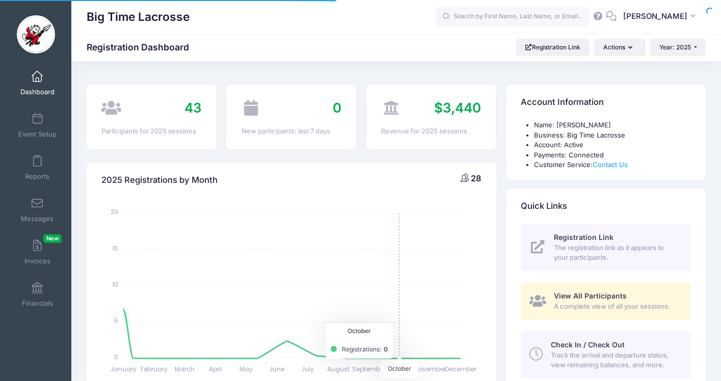
select select
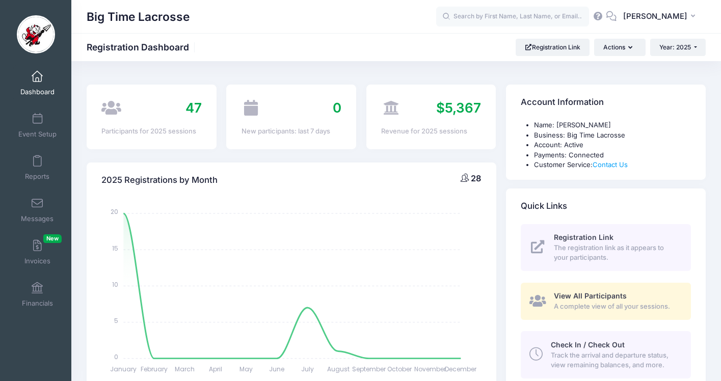
click at [37, 77] on span at bounding box center [37, 76] width 0 height 11
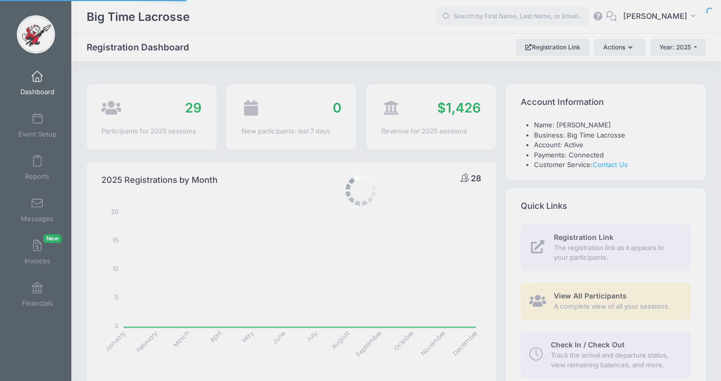
select select
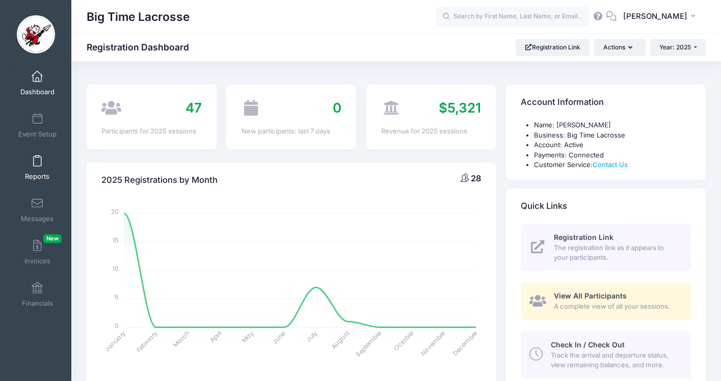
click at [30, 163] on link "Reports" at bounding box center [37, 168] width 48 height 36
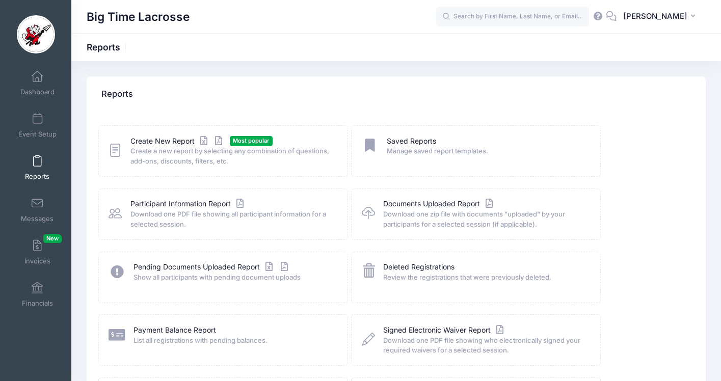
click at [238, 144] on span "Most popular" at bounding box center [251, 141] width 43 height 10
click at [180, 139] on link "Create New Report" at bounding box center [177, 141] width 95 height 11
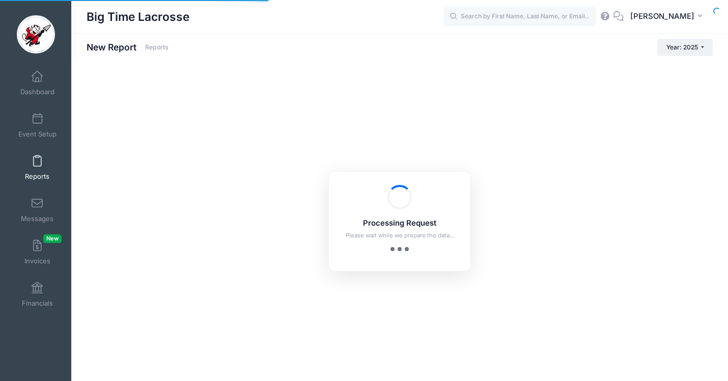
checkbox input "true"
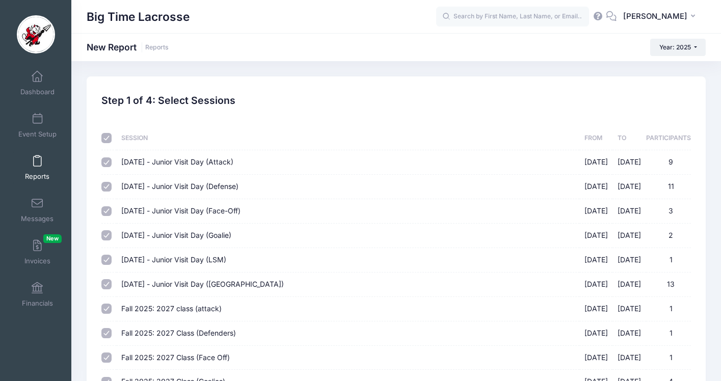
click at [105, 137] on input "checkbox" at bounding box center [106, 138] width 10 height 10
checkbox input "false"
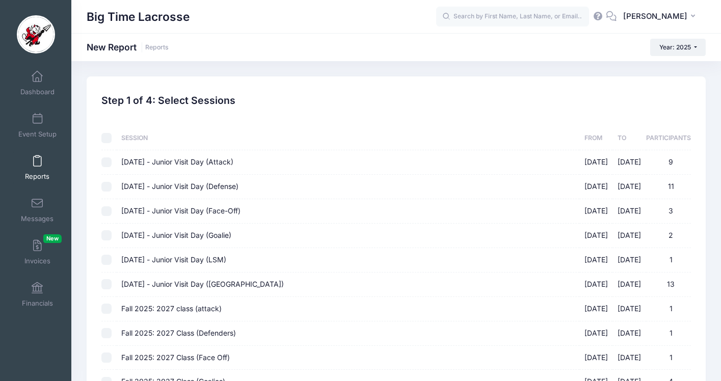
checkbox input "false"
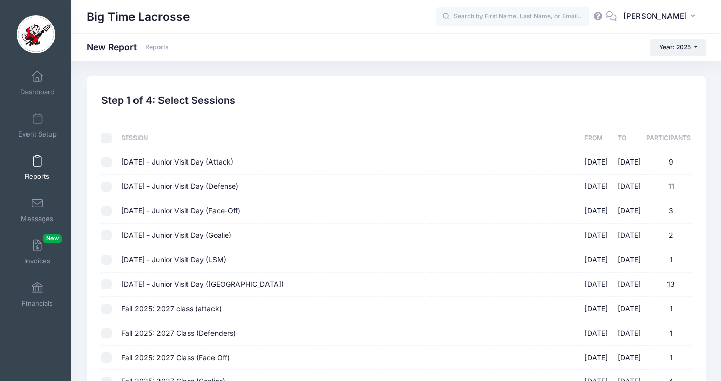
checkbox input "false"
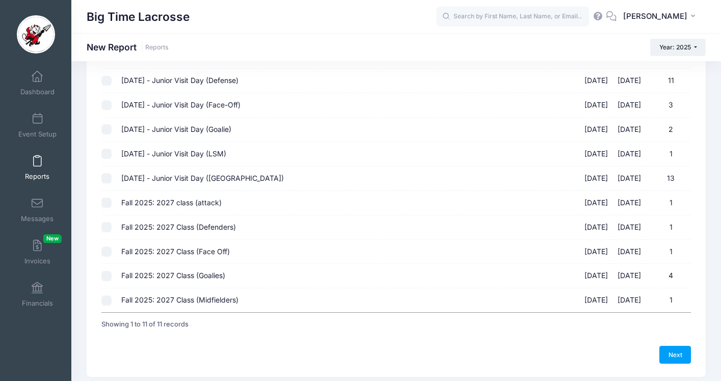
click at [109, 203] on input "Fall 2025: 2027 class (attack) 10/05/2025 - 10/05/2025 1" at bounding box center [106, 203] width 10 height 10
checkbox input "true"
click at [106, 225] on input "Fall 2025: 2027 Class (Defenders) 10/05/2025 - 10/05/2025 1" at bounding box center [106, 227] width 10 height 10
checkbox input "true"
click at [106, 251] on input "Fall 2025: 2027 Class (Face Off) 10/05/2025 - 10/05/2025 1" at bounding box center [106, 251] width 10 height 10
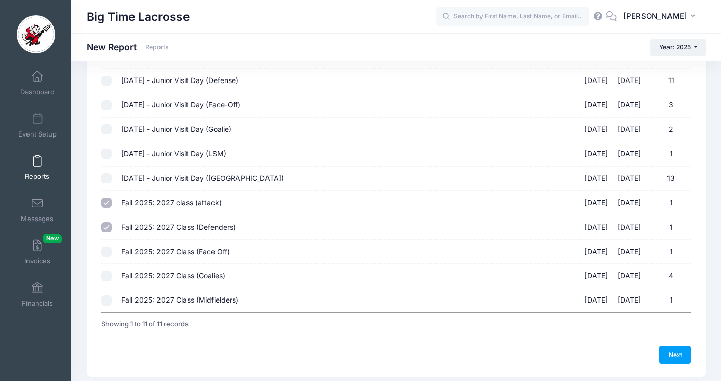
checkbox input "true"
click at [103, 275] on input "Fall 2025: 2027 Class (Goalies) 10/05/2025 - 10/05/2025 4" at bounding box center [106, 276] width 10 height 10
checkbox input "true"
click at [107, 297] on input "Fall 2025: 2027 Class (Midfielders) 10/05/2025 - 10/05/2025 1" at bounding box center [106, 300] width 10 height 10
checkbox input "true"
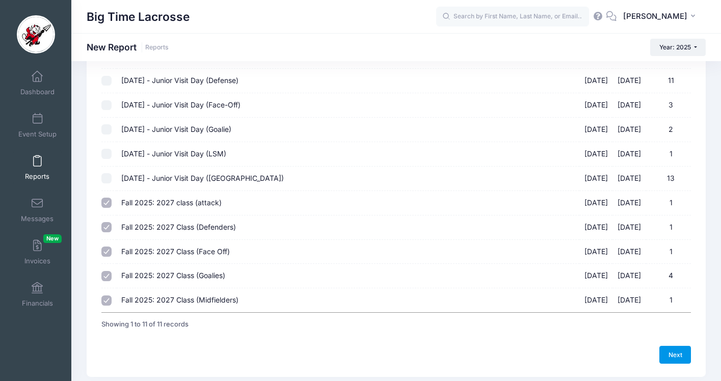
click at [676, 355] on link "Next" at bounding box center [675, 354] width 32 height 17
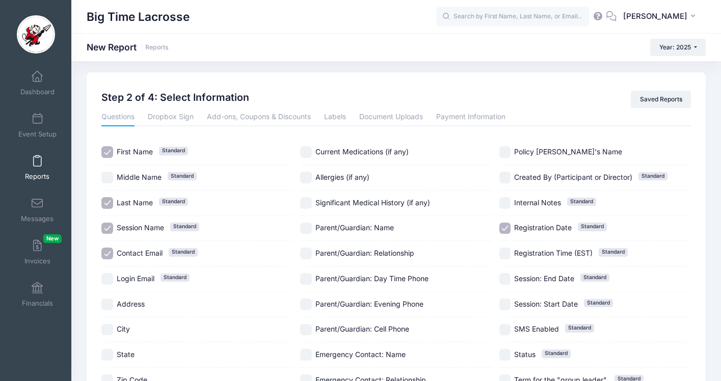
scroll to position [0, 0]
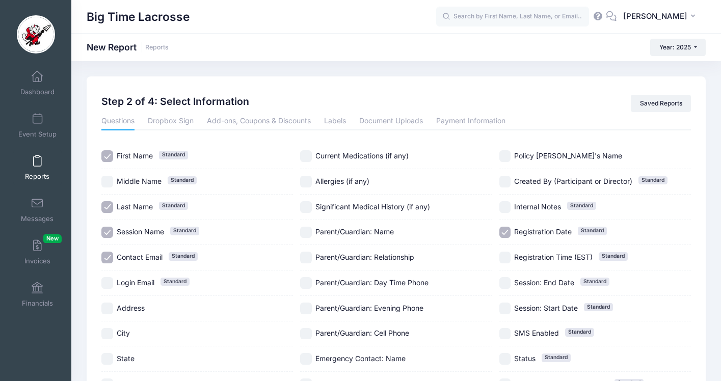
click at [108, 230] on input "Session Name Standard" at bounding box center [107, 233] width 12 height 12
checkbox input "false"
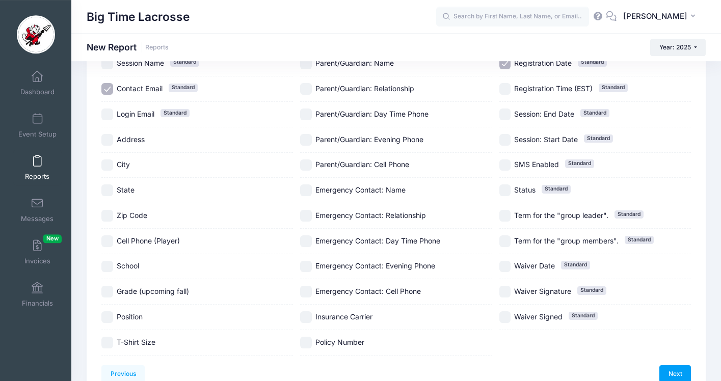
scroll to position [204, 0]
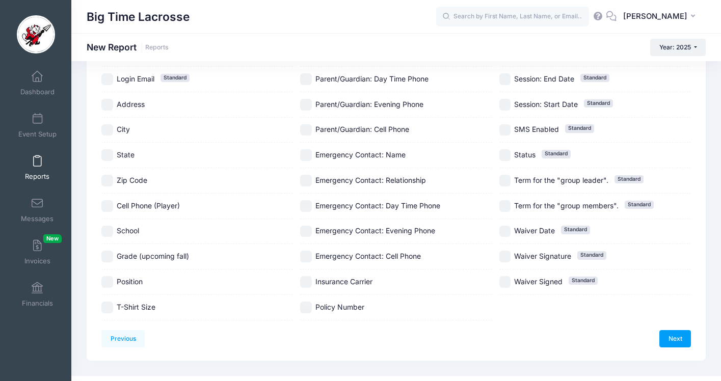
click at [109, 230] on input "School" at bounding box center [107, 232] width 12 height 12
checkbox input "true"
click at [108, 280] on input "Position" at bounding box center [107, 282] width 12 height 12
checkbox input "true"
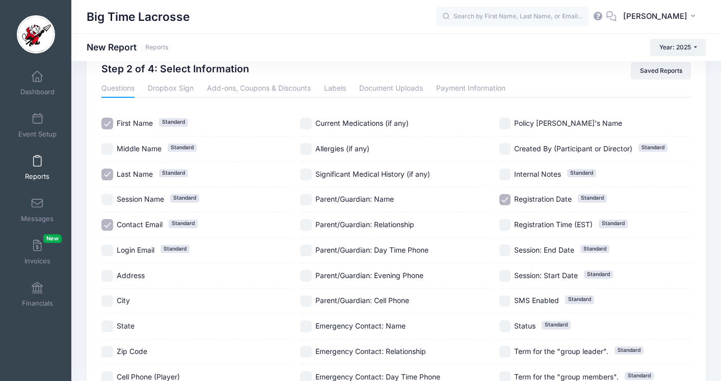
click at [503, 199] on input "Registration Date Standard" at bounding box center [505, 200] width 12 height 12
checkbox input "false"
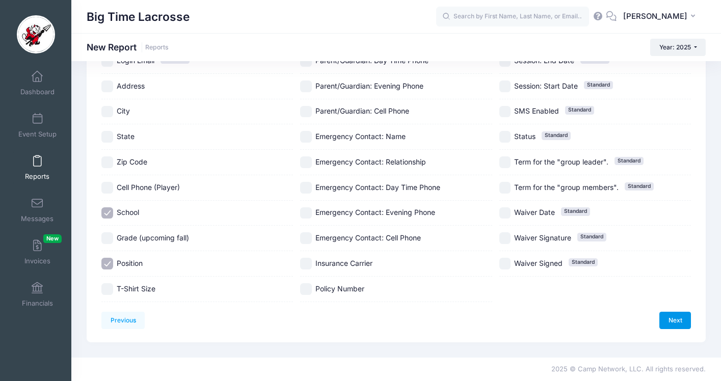
click at [671, 320] on link "Next" at bounding box center [675, 320] width 32 height 17
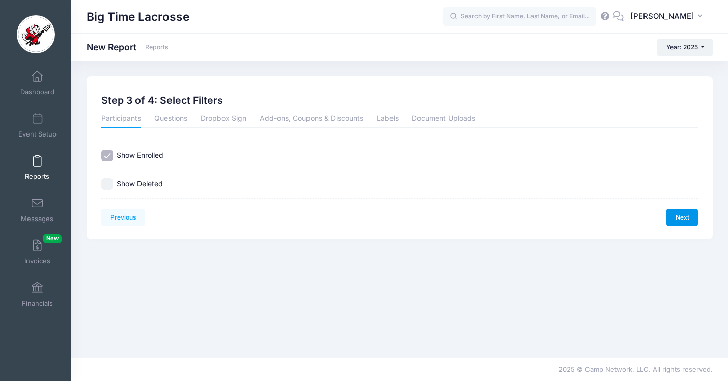
click at [684, 217] on link "Next" at bounding box center [683, 217] width 32 height 17
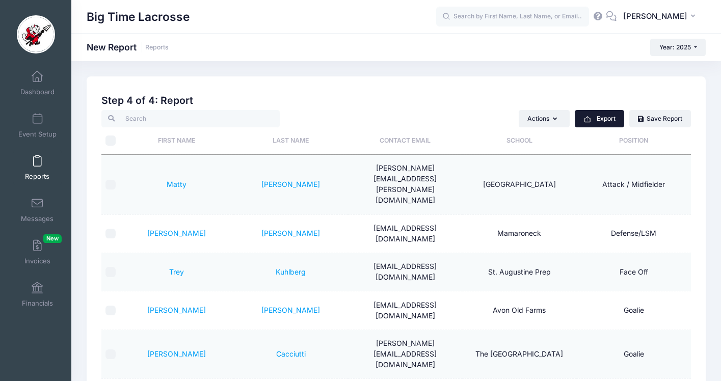
click at [609, 121] on button "Export" at bounding box center [598, 118] width 49 height 17
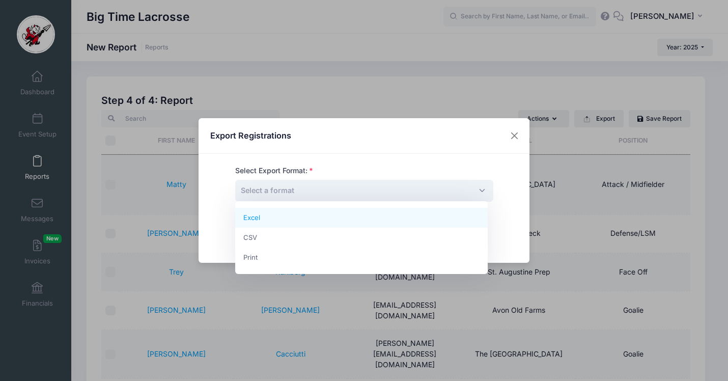
click at [400, 193] on span "Select a format" at bounding box center [364, 191] width 258 height 22
select select "excel"
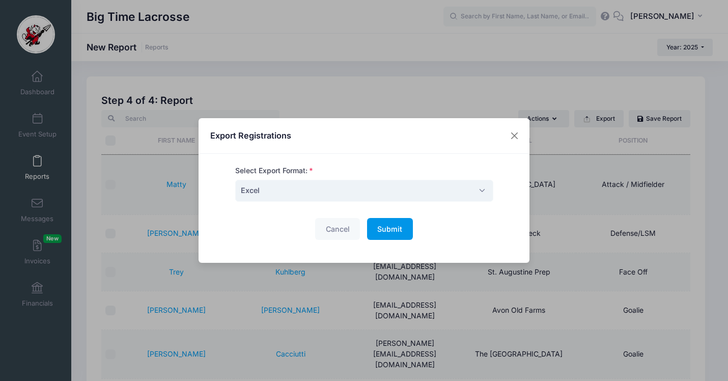
click at [381, 233] on span "Submit" at bounding box center [389, 229] width 25 height 9
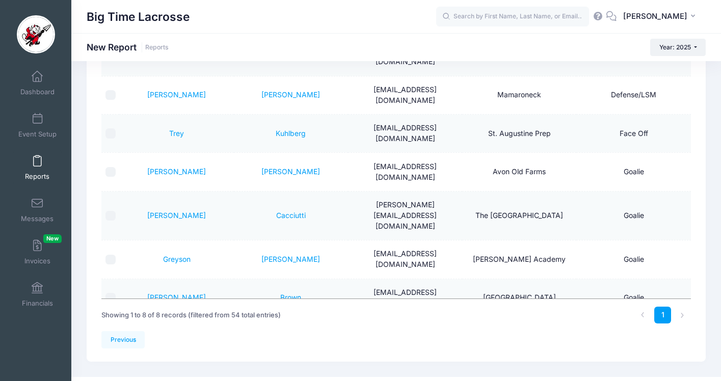
scroll to position [158, 0]
